Goal: Information Seeking & Learning: Learn about a topic

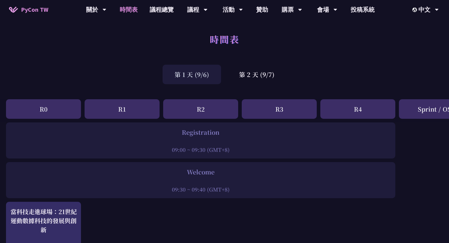
click at [280, 51] on div "時間表" at bounding box center [224, 46] width 449 height 32
click at [260, 80] on div "第 2 天 (9/7)" at bounding box center [256, 75] width 59 height 20
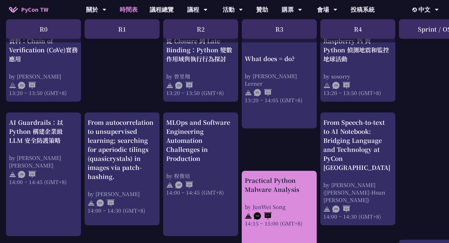
scroll to position [546, 0]
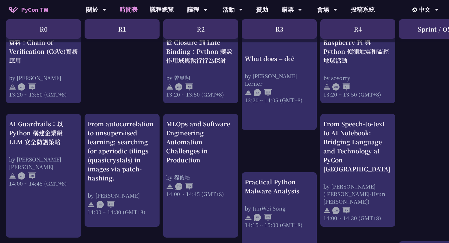
click at [411, 151] on div "print("Hello World")，然後呢？ by 高見龍 10:50 ~ 11:35 (GMT+8) What does = do? by Reuve…" at bounding box center [319, 42] width 638 height 933
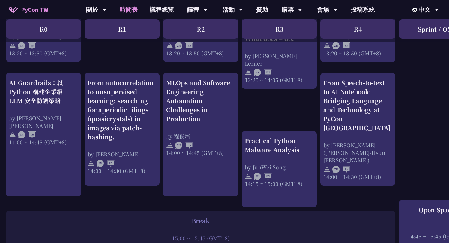
scroll to position [596, 0]
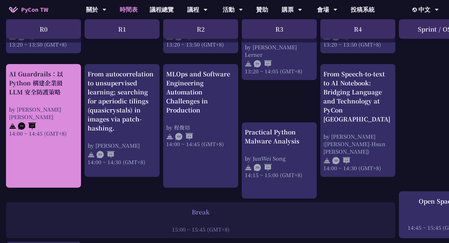
click at [62, 99] on div "AI Guardrails：以 Python 構建企業級 LLM 安全防護策略 by Nero Un 阮智軒 14:00 ~ 14:45 (GMT+8)" at bounding box center [43, 103] width 69 height 68
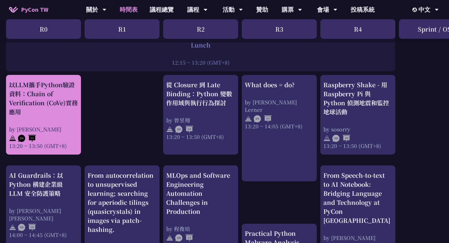
scroll to position [483, 0]
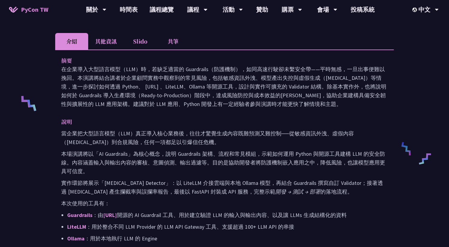
scroll to position [198, 0]
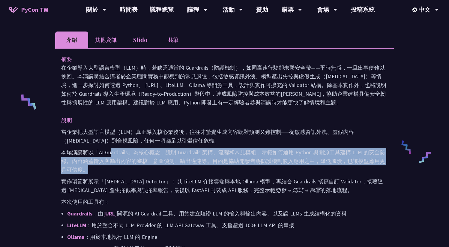
drag, startPoint x: 112, startPoint y: 145, endPoint x: 213, endPoint y: 163, distance: 102.5
click at [213, 163] on p "本場演講將以「AI Guardrails」為核心概念，說明 Guardrails 架構、流程和常見模組，示範如何運用 Python 與開源工具建構 LLM 的…" at bounding box center [224, 161] width 327 height 26
click at [212, 163] on p "本場演講將以「AI Guardrails」為核心概念，說明 Guardrails 架構、流程和常見模組，示範如何運用 Python 與開源工具建構 LLM 的…" at bounding box center [224, 161] width 327 height 26
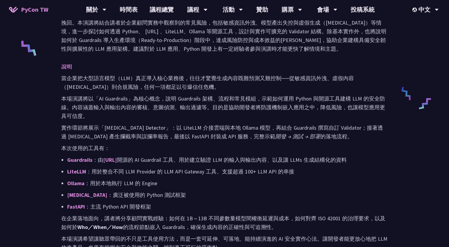
scroll to position [253, 0]
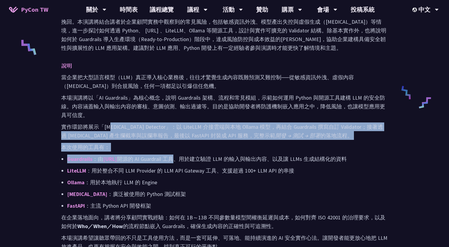
drag, startPoint x: 124, startPoint y: 121, endPoint x: 188, endPoint y: 151, distance: 70.2
click at [188, 151] on div "當企業把大型語言模型（LLM）真正導入核心業務後，往往才驚覺生成內容既難預測又難控制──從敏感資訊外洩、虛假內容（Hallucination）到合規風險，任何…" at bounding box center [224, 162] width 327 height 178
click at [188, 155] on p "Guardrails ：由 Guardrails.ai 開源的 AI Guardrail 工具、用於建立驗證 LLM 的輸入與輸出內容、以及讓 LLMs 生成…" at bounding box center [227, 159] width 321 height 9
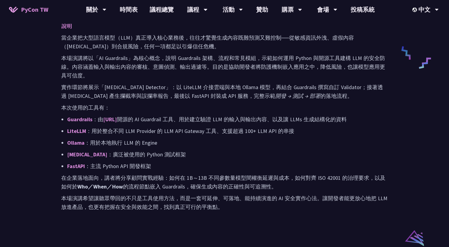
scroll to position [296, 0]
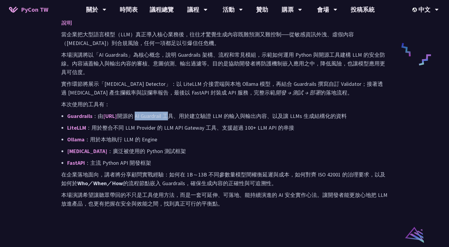
drag, startPoint x: 158, startPoint y: 106, endPoint x: 184, endPoint y: 110, distance: 27.1
click at [184, 112] on p "Guardrails ：由 Guardrails.ai 開源的 AI Guardrail 工具、用於建立驗證 LLM 的輸入與輸出內容、以及讓 LLMs 生成…" at bounding box center [227, 116] width 321 height 9
drag, startPoint x: 239, startPoint y: 110, endPoint x: 275, endPoint y: 110, distance: 36.0
click at [275, 112] on p "Guardrails ：由 Guardrails.ai 開源的 AI Guardrail 工具、用於建立驗證 LLM 的輸入與輸出內容、以及讓 LLMs 生成…" at bounding box center [227, 116] width 321 height 9
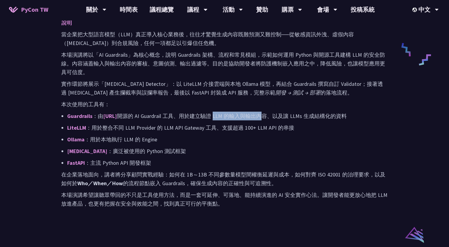
click at [275, 112] on p "Guardrails ：由 Guardrails.ai 開源的 AI Guardrail 工具、用於建立驗證 LLM 的輸入與輸出內容、以及讓 LLMs 生成…" at bounding box center [227, 116] width 321 height 9
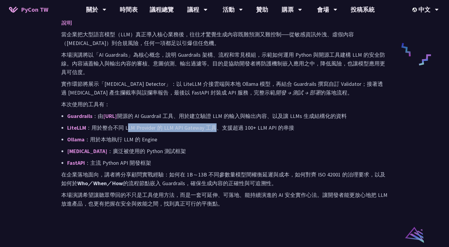
drag, startPoint x: 128, startPoint y: 116, endPoint x: 216, endPoint y: 119, distance: 87.7
click at [215, 123] on p "LiteLLM ：用於整合不同 LLM Provider 的 LLM API Gateway 工具、支援超過 100+ LLM API 的串接" at bounding box center [227, 127] width 321 height 9
click at [216, 123] on p "LiteLLM ：用於整合不同 LLM Provider 的 LLM API Gateway 工具、支援超過 100+ LLM API 的串接" at bounding box center [227, 127] width 321 height 9
drag, startPoint x: 173, startPoint y: 116, endPoint x: 116, endPoint y: 118, distance: 57.4
click at [116, 123] on p "LiteLLM ：用於整合不同 LLM Provider 的 LLM API Gateway 工具、支援超過 100+ LLM API 的串接" at bounding box center [227, 127] width 321 height 9
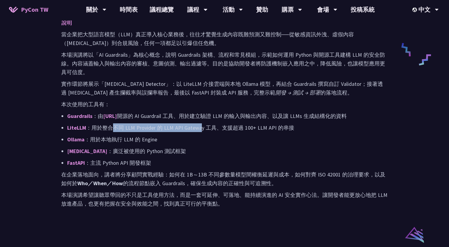
click at [116, 123] on p "LiteLLM ：用於整合不同 LLM Provider 的 LLM API Gateway 工具、支援超過 100+ LLM API 的串接" at bounding box center [227, 127] width 321 height 9
drag, startPoint x: 142, startPoint y: 119, endPoint x: 198, endPoint y: 119, distance: 56.1
click at [198, 123] on p "LiteLLM ：用於整合不同 LLM Provider 的 LLM API Gateway 工具、支援超過 100+ LLM API 的串接" at bounding box center [227, 127] width 321 height 9
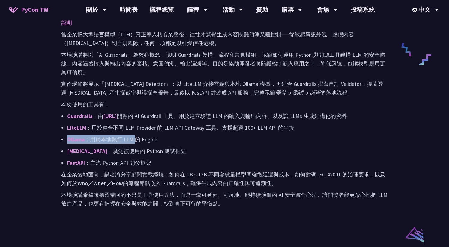
drag, startPoint x: 135, startPoint y: 130, endPoint x: 99, endPoint y: 123, distance: 36.1
click at [102, 124] on ul "Guardrails ：由 Guardrails.ai 開源的 AI Guardrail 工具、用於建立驗證 LLM 的輸入與輸出內容、以及讓 LLMs 生成…" at bounding box center [224, 140] width 327 height 56
click at [99, 123] on ul "Guardrails ：由 Guardrails.ai 開源的 AI Guardrail 工具、用於建立驗證 LLM 的輸入與輸出內容、以及讓 LLMs 生成…" at bounding box center [224, 140] width 327 height 56
drag, startPoint x: 118, startPoint y: 136, endPoint x: 162, endPoint y: 136, distance: 44.1
click at [162, 136] on ul "Guardrails ：由 Guardrails.ai 開源的 AI Guardrail 工具、用於建立驗證 LLM 的輸入與輸出內容、以及讓 LLMs 生成…" at bounding box center [224, 140] width 327 height 56
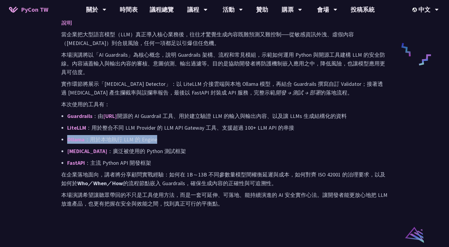
drag, startPoint x: 161, startPoint y: 134, endPoint x: 119, endPoint y: 125, distance: 42.8
click at [119, 125] on ul "Guardrails ：由 Guardrails.ai 開源的 AI Guardrail 工具、用於建立驗證 LLM 的輸入與輸出內容、以及讓 LLMs 生成…" at bounding box center [224, 140] width 327 height 56
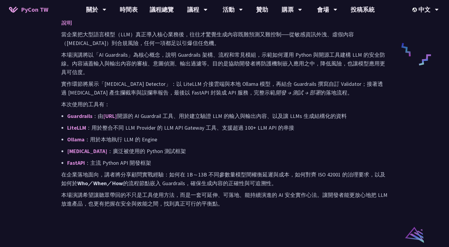
click at [119, 125] on ul "Guardrails ：由 Guardrails.ai 開源的 AI Guardrail 工具、用於建立驗證 LLM 的輸入與輸出內容、以及讓 LLMs 生成…" at bounding box center [224, 140] width 327 height 56
drag, startPoint x: 125, startPoint y: 130, endPoint x: 158, endPoint y: 132, distance: 32.5
click at [158, 135] on p "Ollama ：用於本地執行 LLM 的 Engine" at bounding box center [227, 139] width 321 height 9
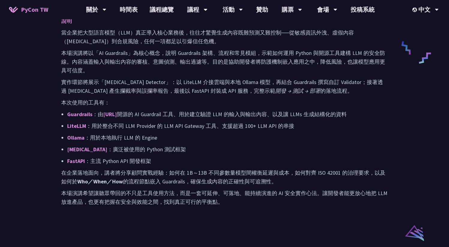
scroll to position [306, 0]
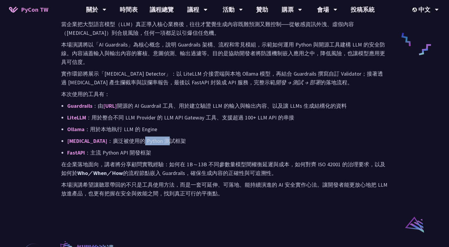
drag, startPoint x: 120, startPoint y: 131, endPoint x: 153, endPoint y: 132, distance: 33.3
click at [145, 137] on p "Pytest ：廣泛被使用的 Python 測試框架" at bounding box center [227, 141] width 321 height 9
click at [160, 137] on p "Pytest ：廣泛被使用的 Python 測試框架" at bounding box center [227, 141] width 321 height 9
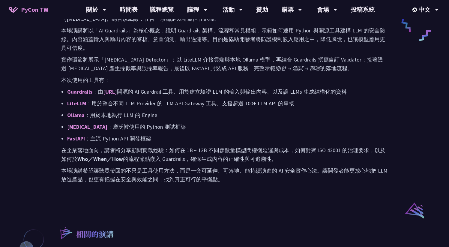
scroll to position [327, 0]
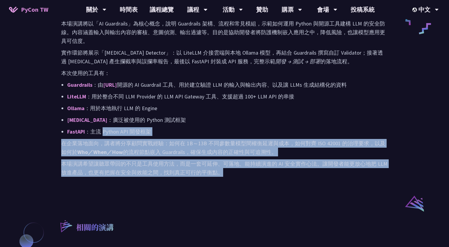
drag, startPoint x: 107, startPoint y: 124, endPoint x: 195, endPoint y: 171, distance: 99.1
click at [195, 171] on div "摘要 在企業導入大型語言模型（LLM）時，若缺乏適當的 Guardrails（防護機制），如同高速行駛卻未繫安全帶——平時無感，一旦出事便難以挽回。本演講將結…" at bounding box center [224, 55] width 339 height 273
click at [193, 169] on div "摘要 在企業導入大型語言模型（LLM）時，若缺乏適當的 Guardrails（防護機制），如同高速行駛卻未繫安全帶——平時無感，一旦出事便難以挽回。本演講將結…" at bounding box center [224, 55] width 339 height 273
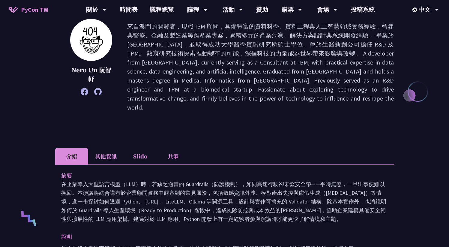
scroll to position [0, 0]
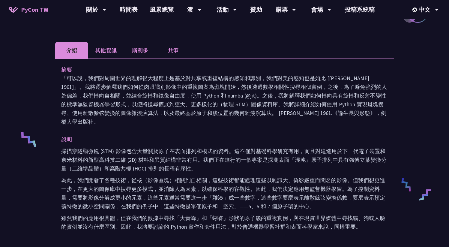
scroll to position [163, 0]
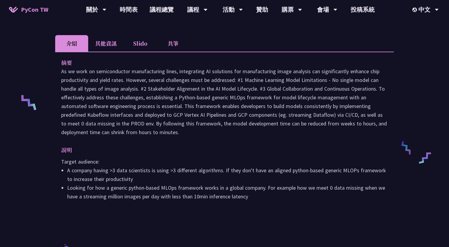
scroll to position [186, 0]
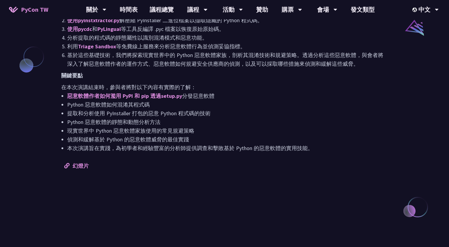
scroll to position [502, 0]
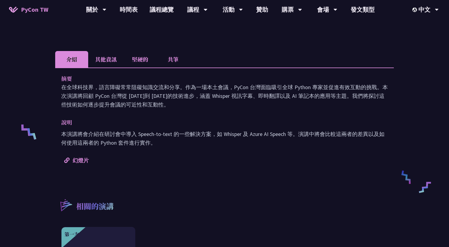
scroll to position [156, 0]
